Goal: Task Accomplishment & Management: Manage account settings

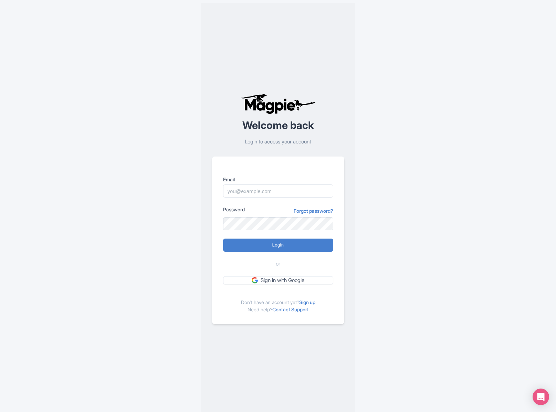
click at [280, 187] on input "Email" at bounding box center [278, 190] width 110 height 13
click at [279, 189] on input "Email" at bounding box center [278, 190] width 110 height 13
click at [389, 205] on div "Welcome back Login to access your account Email Password Forgot password? Login…" at bounding box center [278, 208] width 441 height 417
click at [281, 190] on input "Email" at bounding box center [278, 190] width 110 height 13
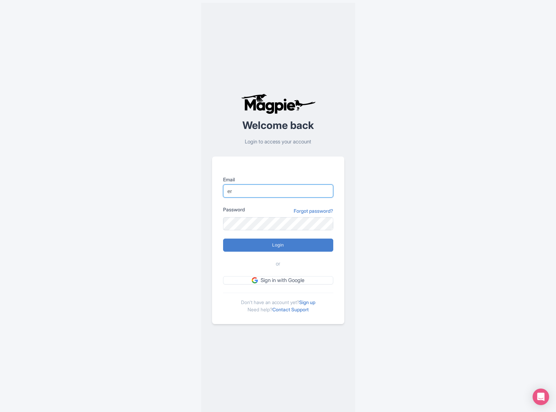
click at [271, 189] on input "er" at bounding box center [278, 190] width 110 height 13
drag, startPoint x: 246, startPoint y: 187, endPoint x: 216, endPoint y: 185, distance: 30.0
click at [216, 185] on div "Email er Password Forgot password? Login or Sign in with Google Don't have an a…" at bounding box center [278, 239] width 132 height 167
type input "e"
type input "[EMAIL_ADDRESS][DOMAIN_NAME]"
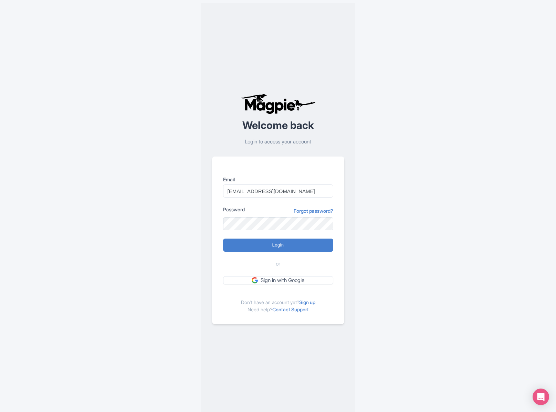
click at [395, 218] on div "Welcome back Login to access your account Email bonairest@gmail.com Password Fo…" at bounding box center [278, 208] width 441 height 417
click at [310, 208] on link "Forgot password?" at bounding box center [314, 210] width 40 height 7
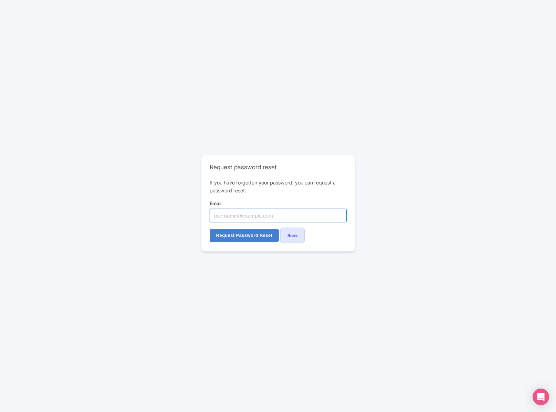
click at [242, 214] on input "Email" at bounding box center [278, 215] width 137 height 13
type input "b"
click at [298, 239] on link "Back" at bounding box center [292, 234] width 24 height 15
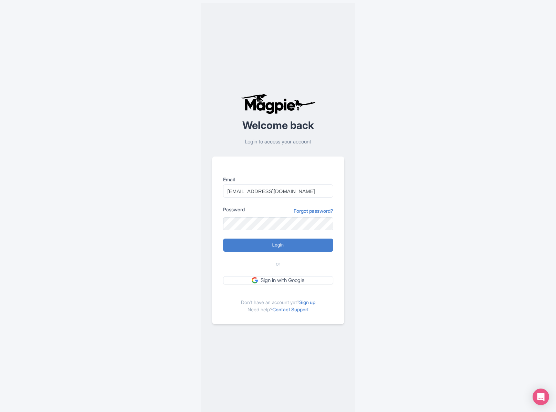
type input "[EMAIL_ADDRESS][DOMAIN_NAME]"
click at [269, 249] on input "Login" at bounding box center [278, 244] width 110 height 13
type input "Logging in..."
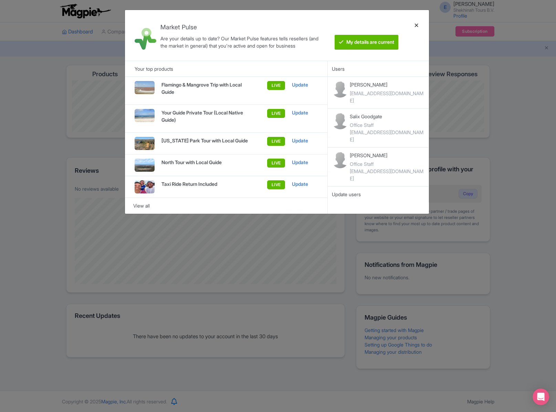
click at [417, 25] on div at bounding box center [416, 35] width 17 height 40
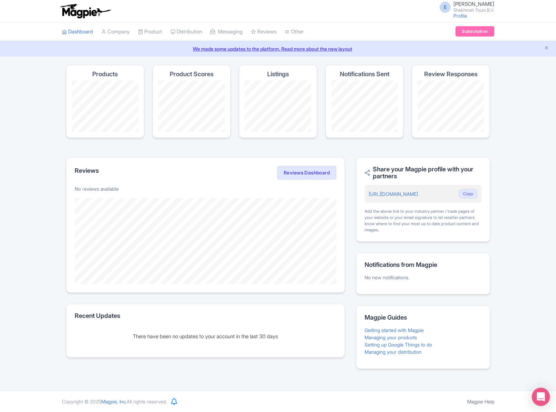
click at [540, 397] on icon "Open Intercom Messenger" at bounding box center [541, 396] width 8 height 9
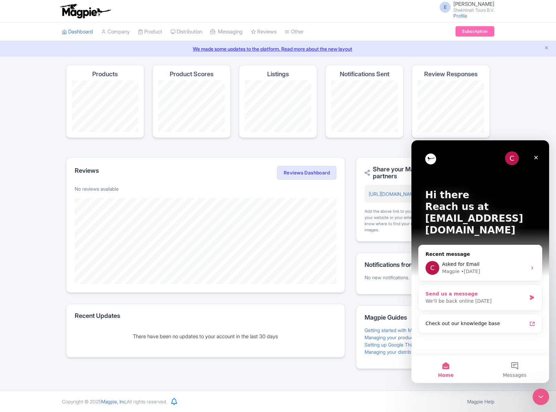
click at [445, 290] on div "Send us a message" at bounding box center [476, 293] width 101 height 7
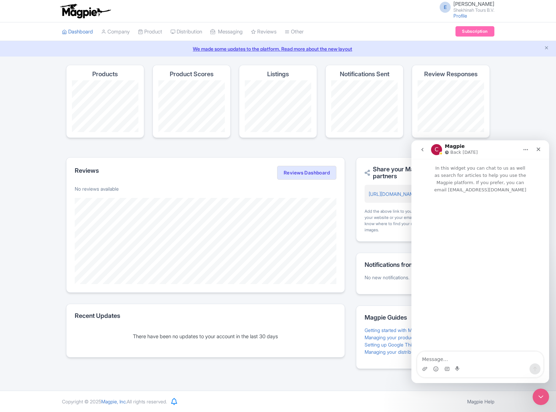
click at [461, 358] on textarea "Message…" at bounding box center [480, 357] width 126 height 12
type textarea "hi there"
type textarea "can i spoeak with a"
type textarea "can i spoeak with a real agent please?"
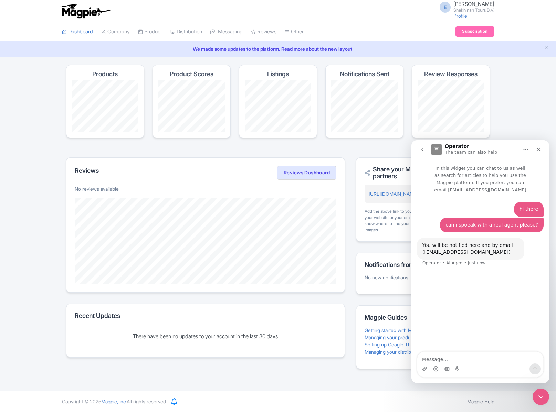
click at [527, 148] on icon "Home" at bounding box center [526, 150] width 6 height 6
click at [466, 29] on link "Subscription" at bounding box center [475, 31] width 39 height 10
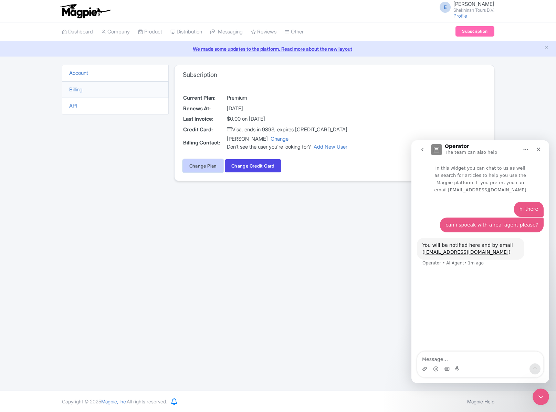
click at [207, 162] on link "Change Plan" at bounding box center [203, 165] width 41 height 13
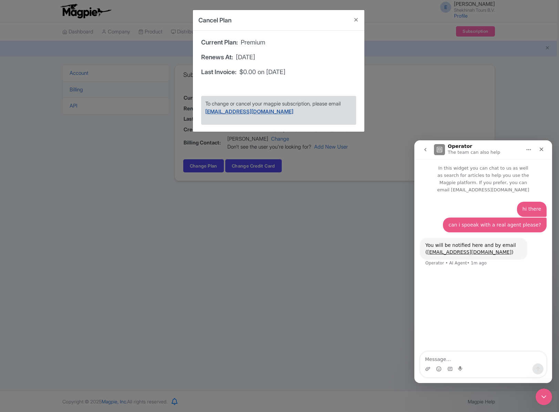
click at [242, 111] on link "support@magpie.travel" at bounding box center [249, 111] width 88 height 7
drag, startPoint x: 257, startPoint y: 113, endPoint x: 205, endPoint y: 114, distance: 52.7
click at [205, 114] on div "To change or cancel your magpie subscription, please email support@magpie.travel" at bounding box center [278, 110] width 155 height 29
copy link "support@magpie.travel"
drag, startPoint x: 239, startPoint y: 104, endPoint x: 316, endPoint y: 105, distance: 77.5
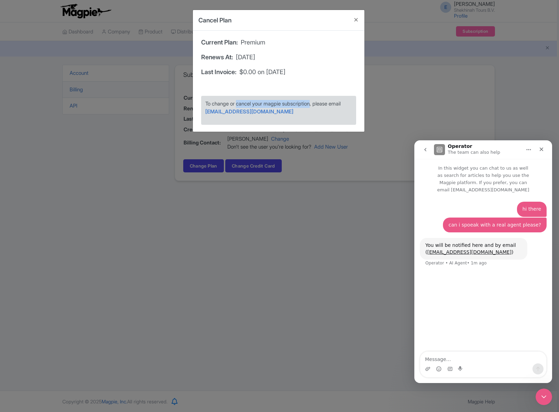
click at [316, 105] on span "To change or cancel your magpie subscription, please email" at bounding box center [272, 103] width 135 height 7
copy span "cancel your magpie subscription"
click at [358, 18] on button "Close" at bounding box center [356, 20] width 17 height 20
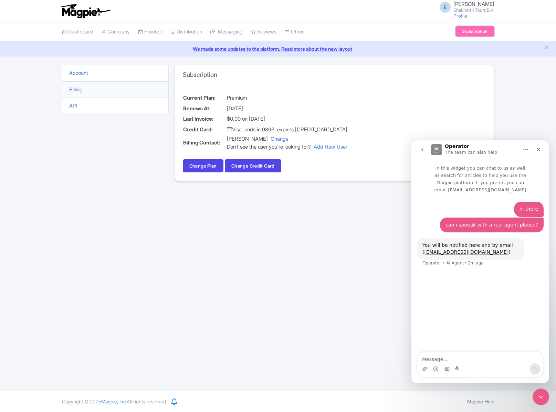
click at [485, 30] on link "Subscription" at bounding box center [475, 31] width 39 height 10
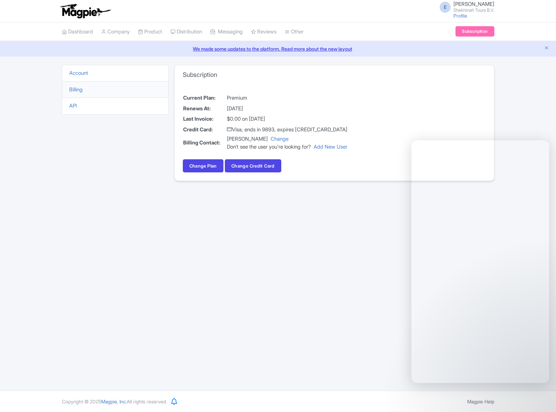
click at [443, 9] on span "E" at bounding box center [445, 7] width 11 height 11
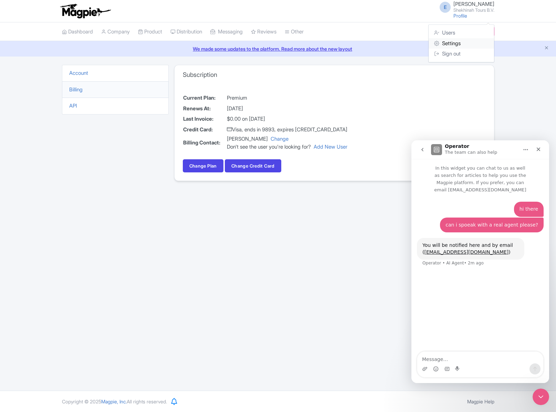
click at [458, 42] on link "Settings" at bounding box center [461, 43] width 65 height 11
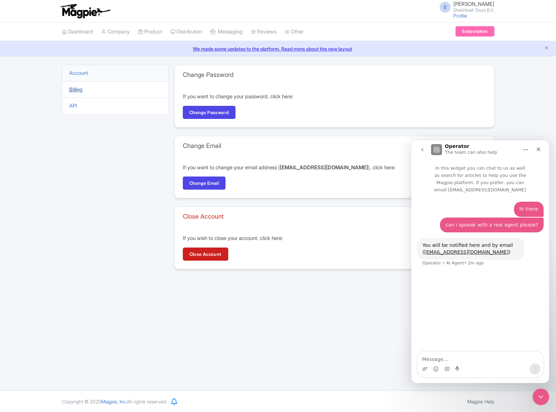
click at [75, 90] on link "Billing" at bounding box center [75, 89] width 13 height 7
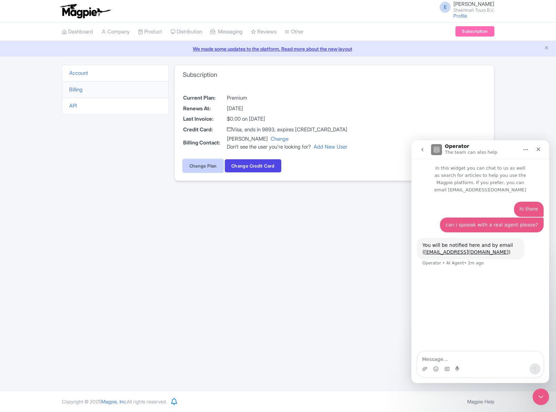
click at [202, 166] on link "Change Plan" at bounding box center [203, 165] width 41 height 13
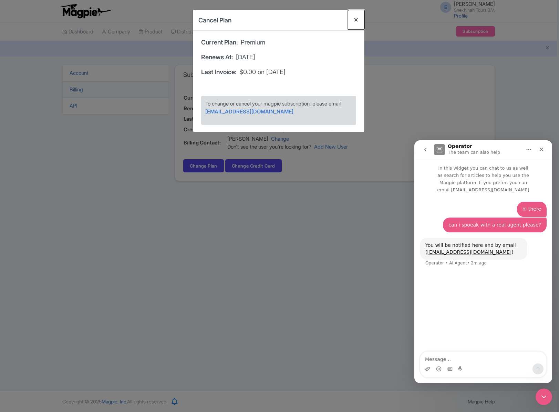
click at [355, 22] on button "Close" at bounding box center [356, 20] width 17 height 20
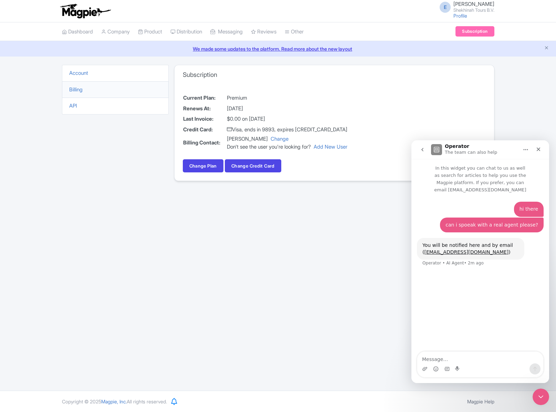
drag, startPoint x: 250, startPoint y: 98, endPoint x: 175, endPoint y: 100, distance: 75.1
click at [175, 100] on div "Current Plan: Premium Renews At: [DATE] Last Invoice: $0.00 on [DATE] Credit Ca…" at bounding box center [335, 132] width 320 height 96
copy div "Current Plan: Premium"
click at [542, 151] on div "Close" at bounding box center [538, 149] width 12 height 12
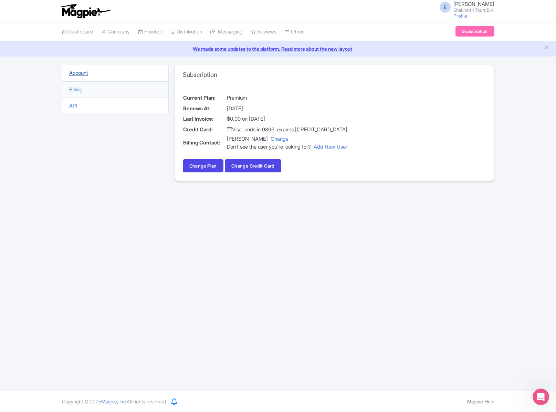
click at [80, 70] on link "Account" at bounding box center [78, 73] width 19 height 7
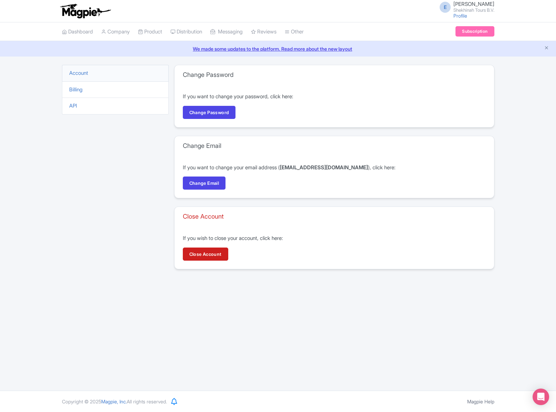
click at [443, 8] on span "E" at bounding box center [445, 7] width 11 height 11
click at [467, 8] on small "Shekhinah Tours B.V." at bounding box center [474, 10] width 41 height 4
click at [460, 15] on link "Profile" at bounding box center [461, 16] width 14 height 6
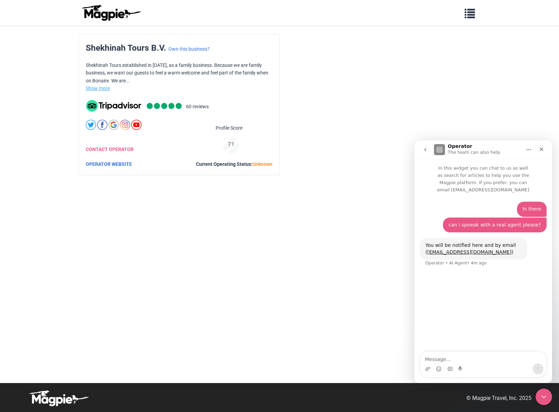
click at [96, 85] on link "Show more" at bounding box center [98, 88] width 24 height 6
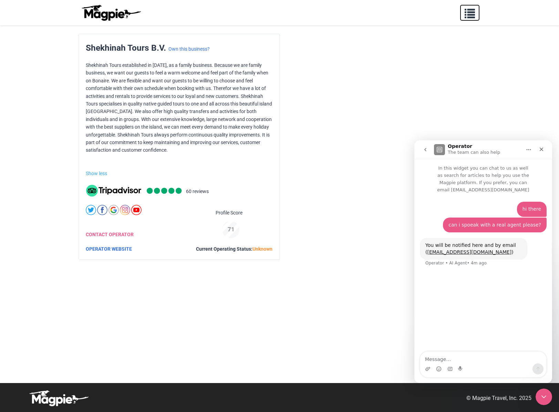
click at [468, 12] on span "button" at bounding box center [470, 12] width 10 height 10
click at [293, 52] on link "Pricing" at bounding box center [346, 58] width 128 height 13
